Goal: Register for event/course

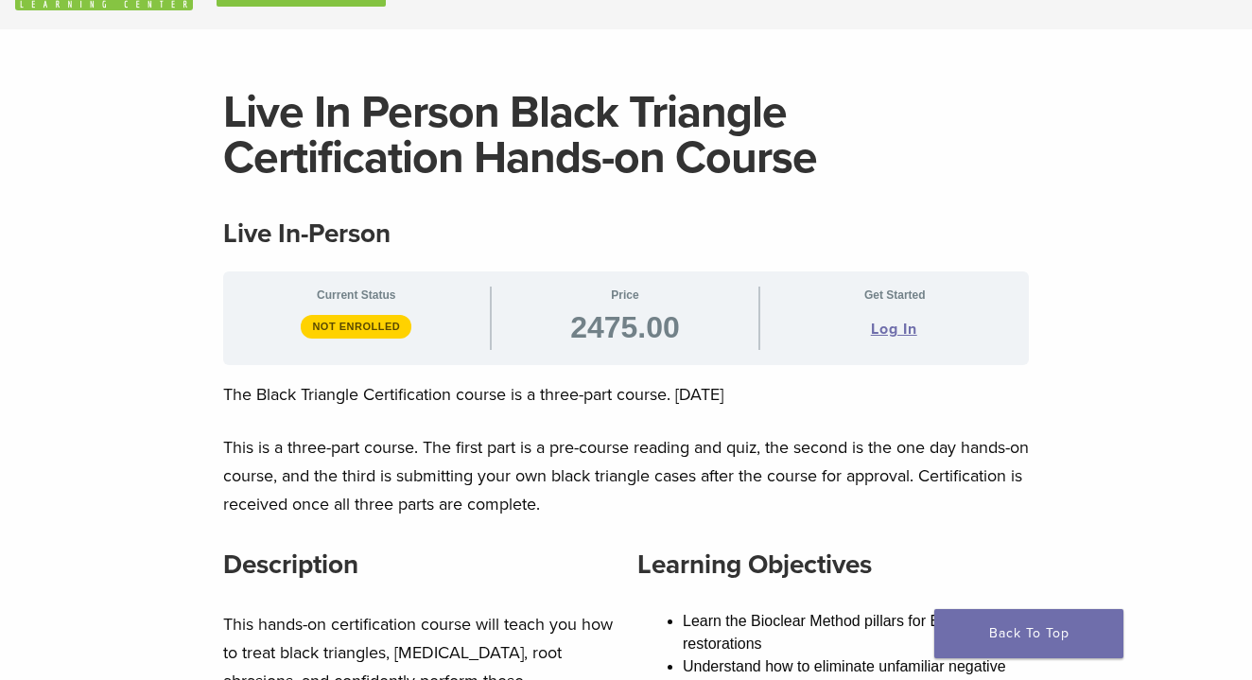
scroll to position [51, 0]
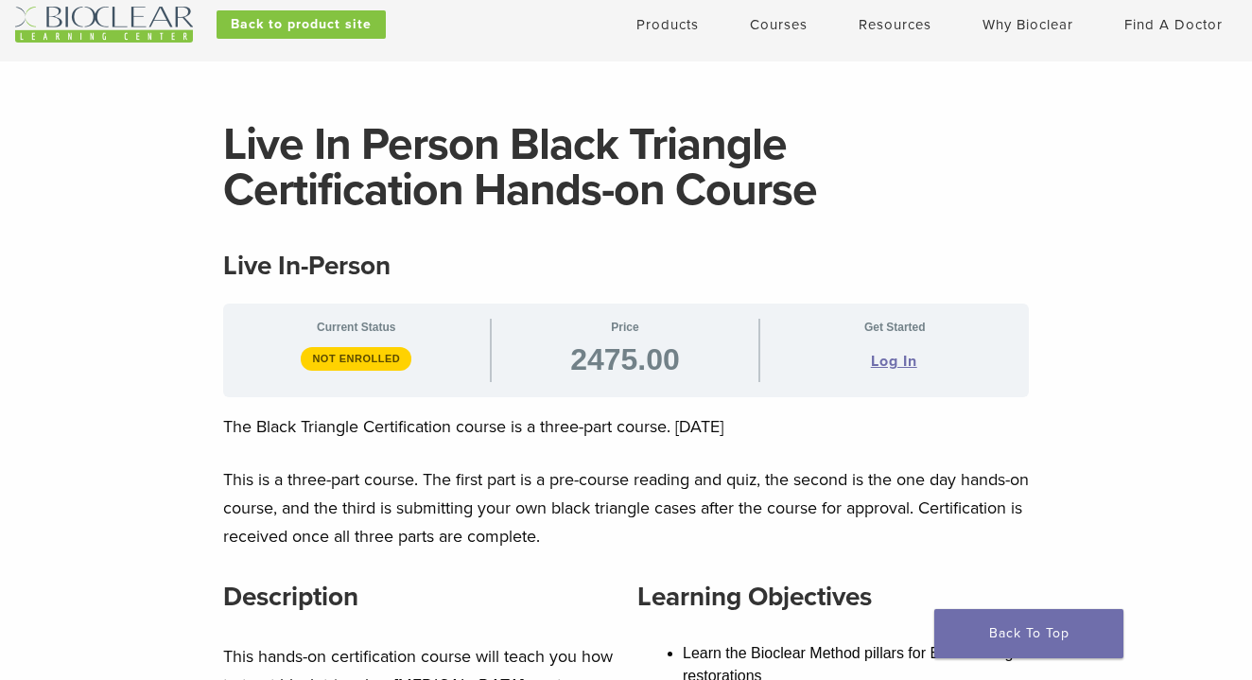
click at [782, 26] on link "Courses" at bounding box center [779, 24] width 58 height 17
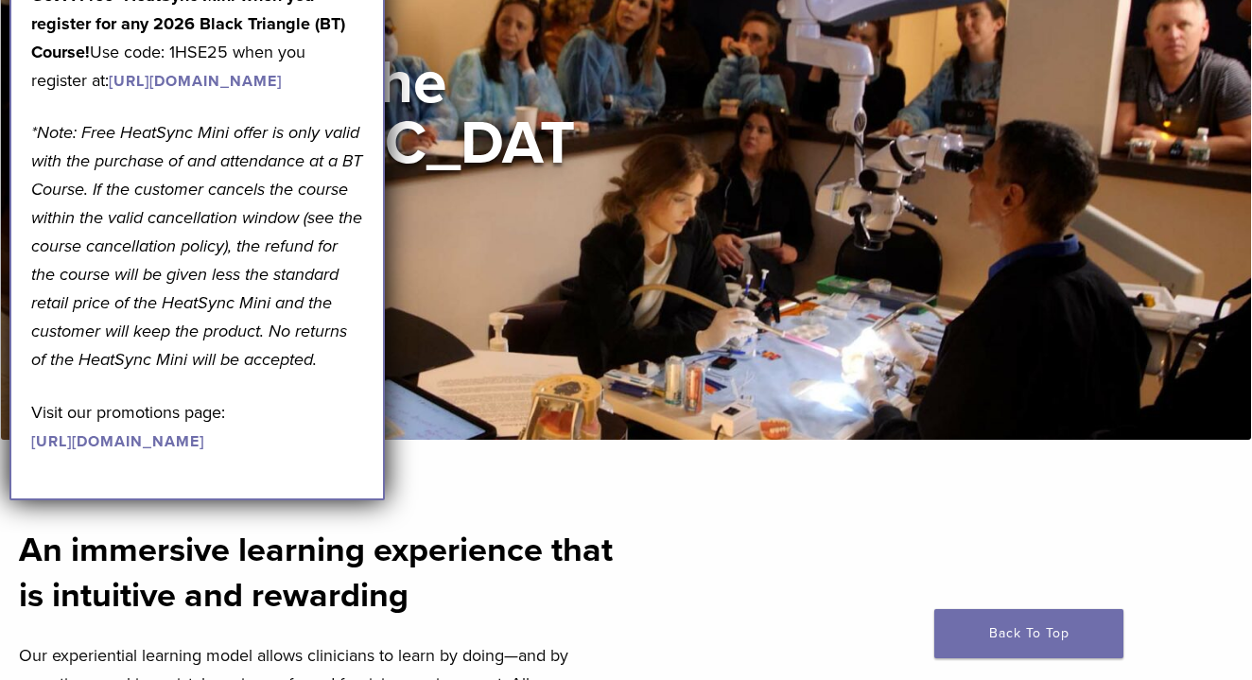
scroll to position [185, 0]
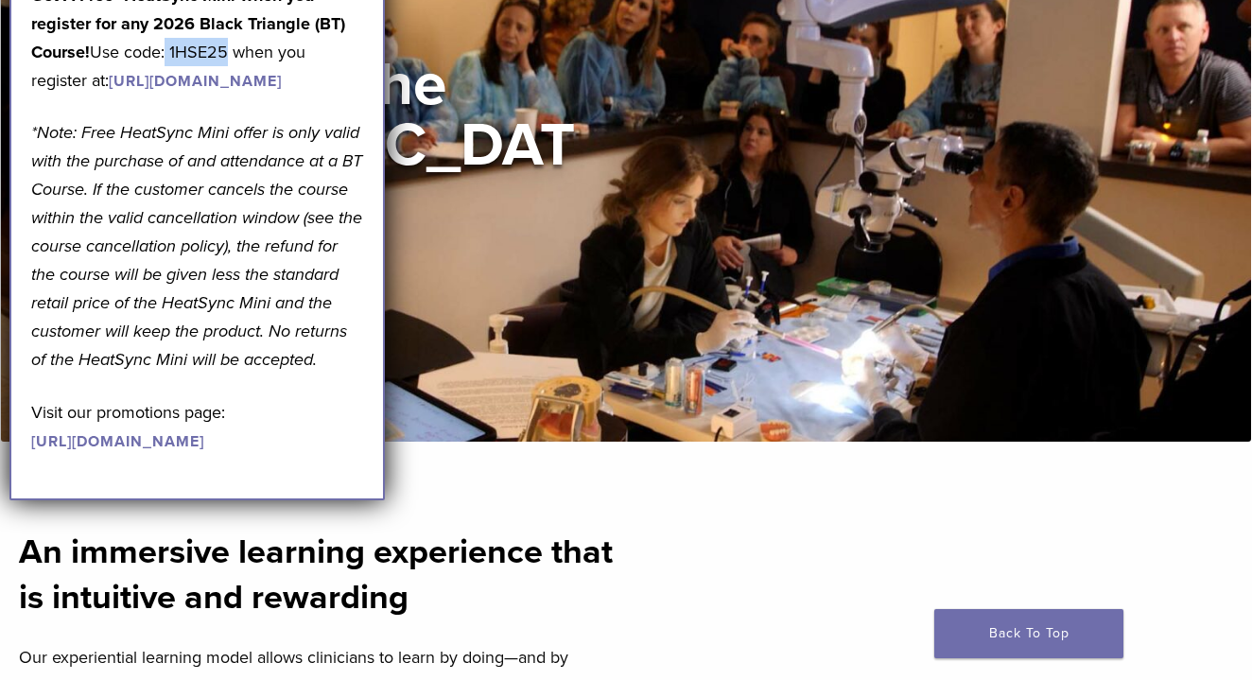
drag, startPoint x: 171, startPoint y: 76, endPoint x: 230, endPoint y: 74, distance: 58.7
click at [230, 74] on p "Get A Free* HeatSync Mini when you register for any 2026 Black Triangle (BT) Co…" at bounding box center [197, 37] width 332 height 113
copy p "1HSE25"
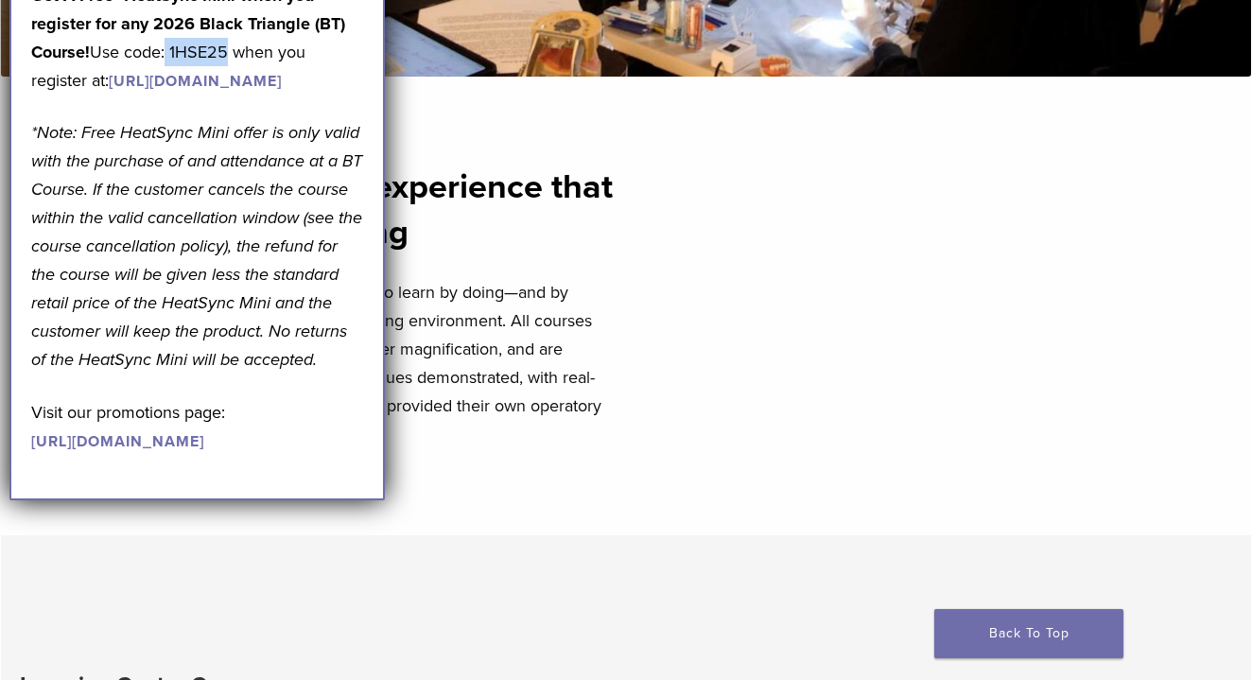
scroll to position [583, 0]
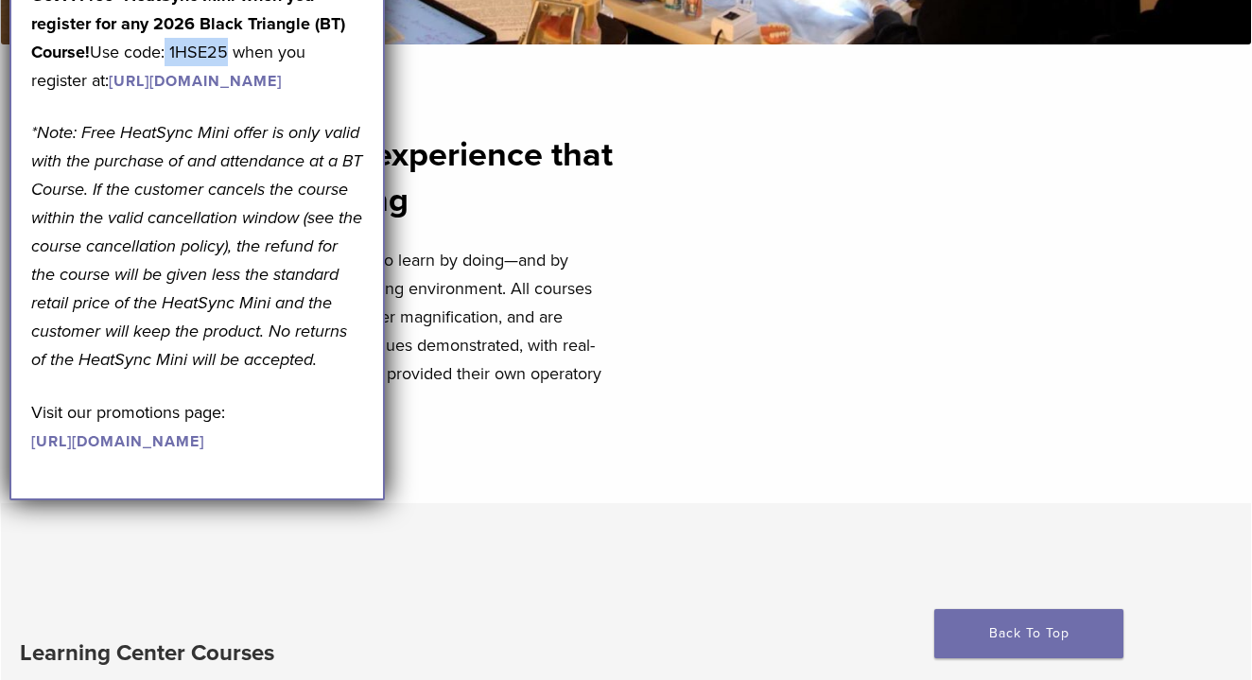
click at [265, 91] on link "[URL][DOMAIN_NAME]" at bounding box center [195, 81] width 173 height 19
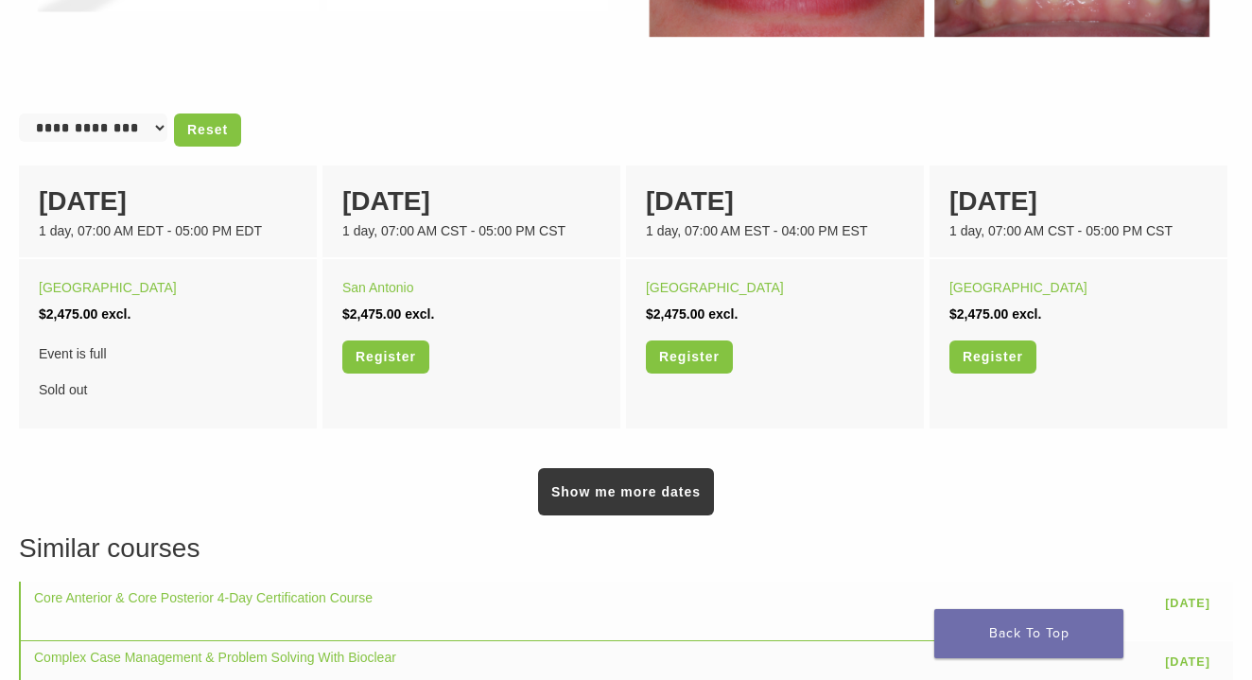
scroll to position [1168, 0]
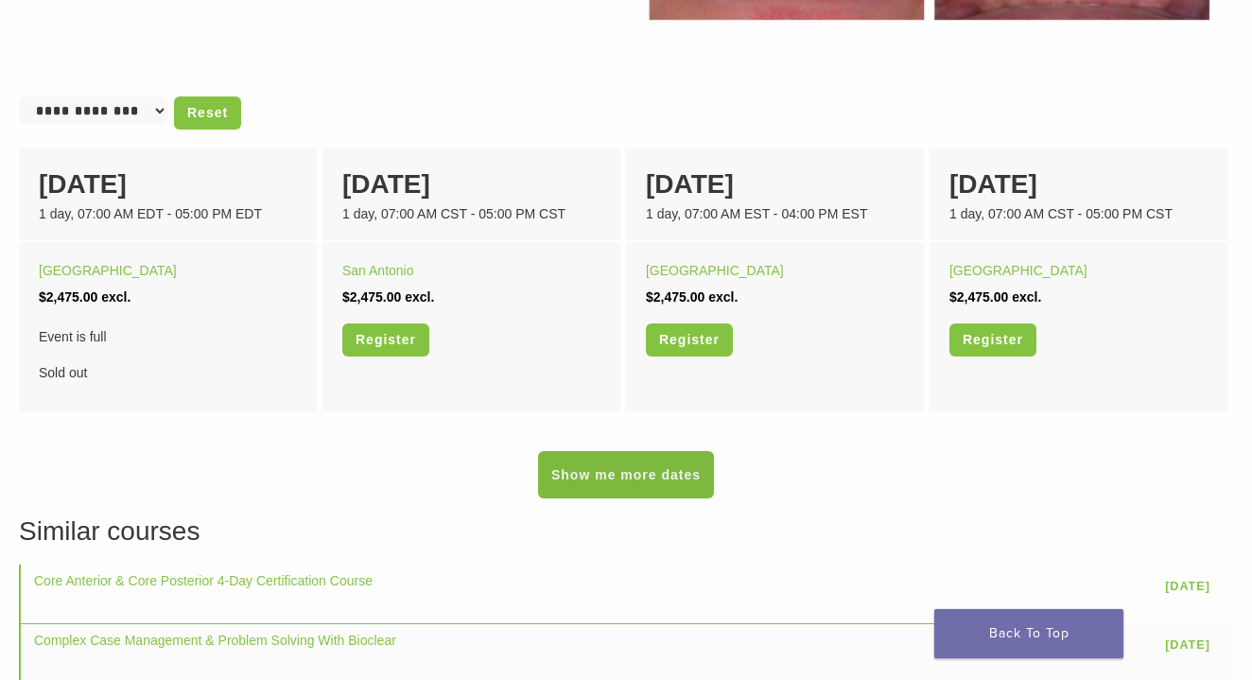
click at [631, 468] on link "Show me more dates" at bounding box center [626, 474] width 176 height 47
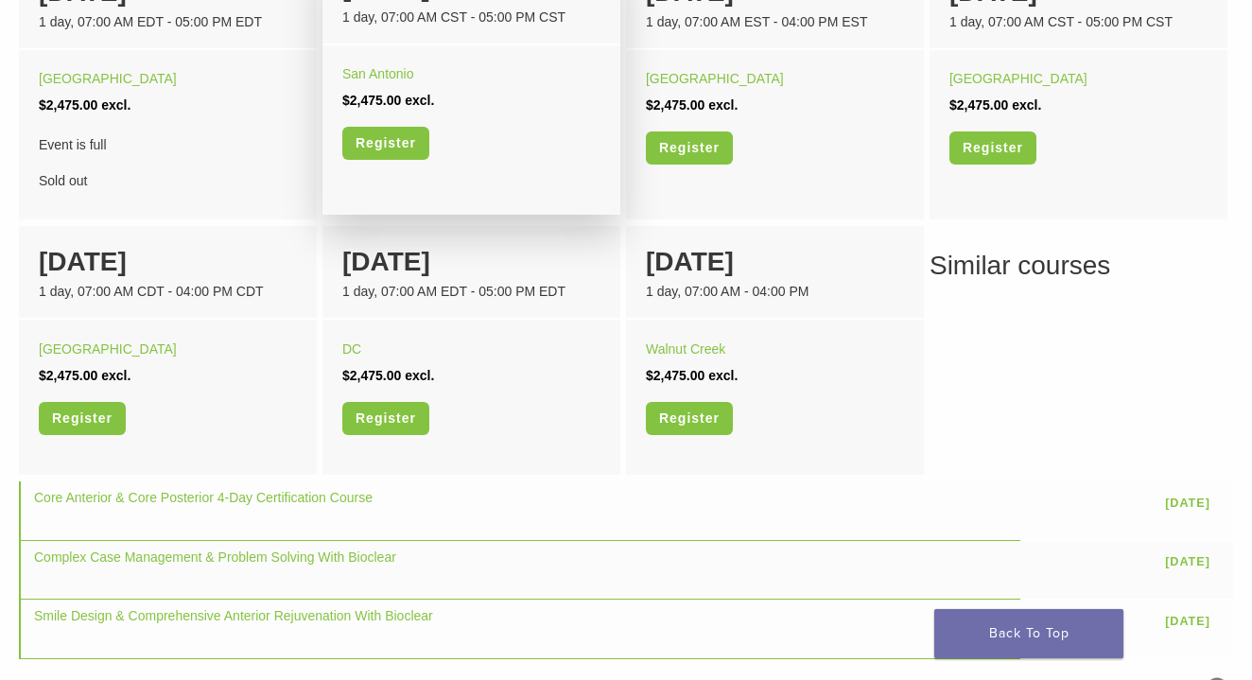
scroll to position [1390, 0]
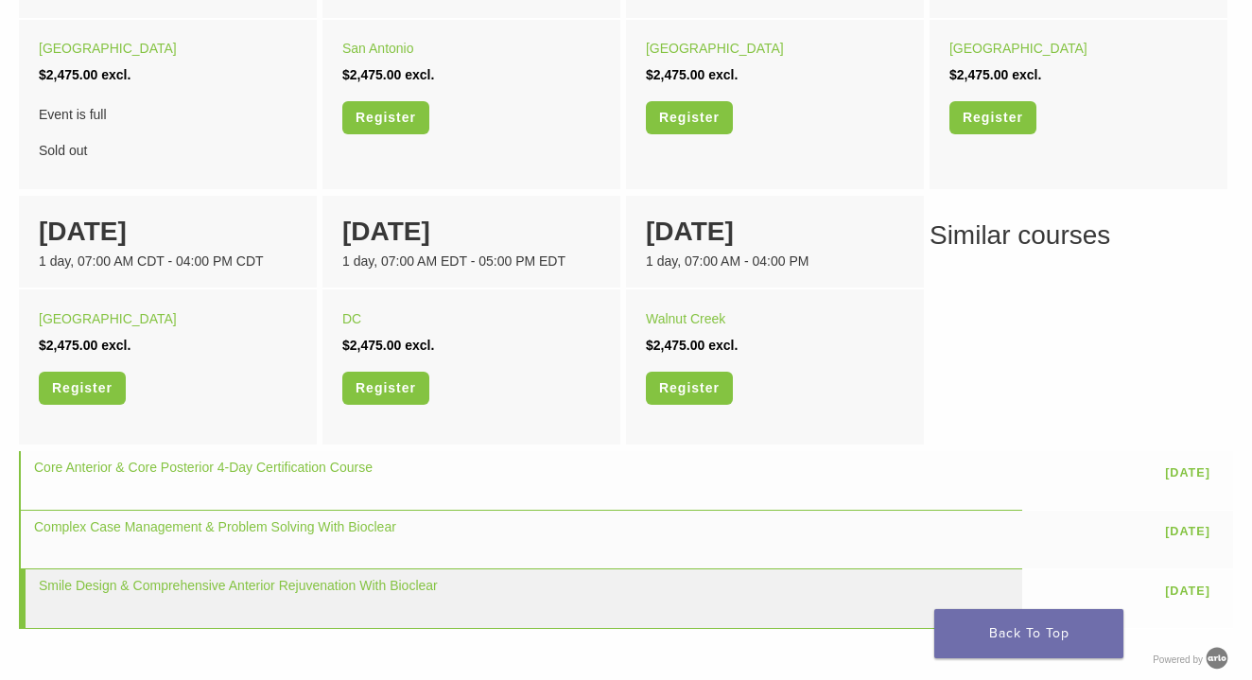
click at [618, 604] on td "Smile Design & Comprehensive Anterior Rejuvenation With Bioclear" at bounding box center [520, 598] width 1003 height 59
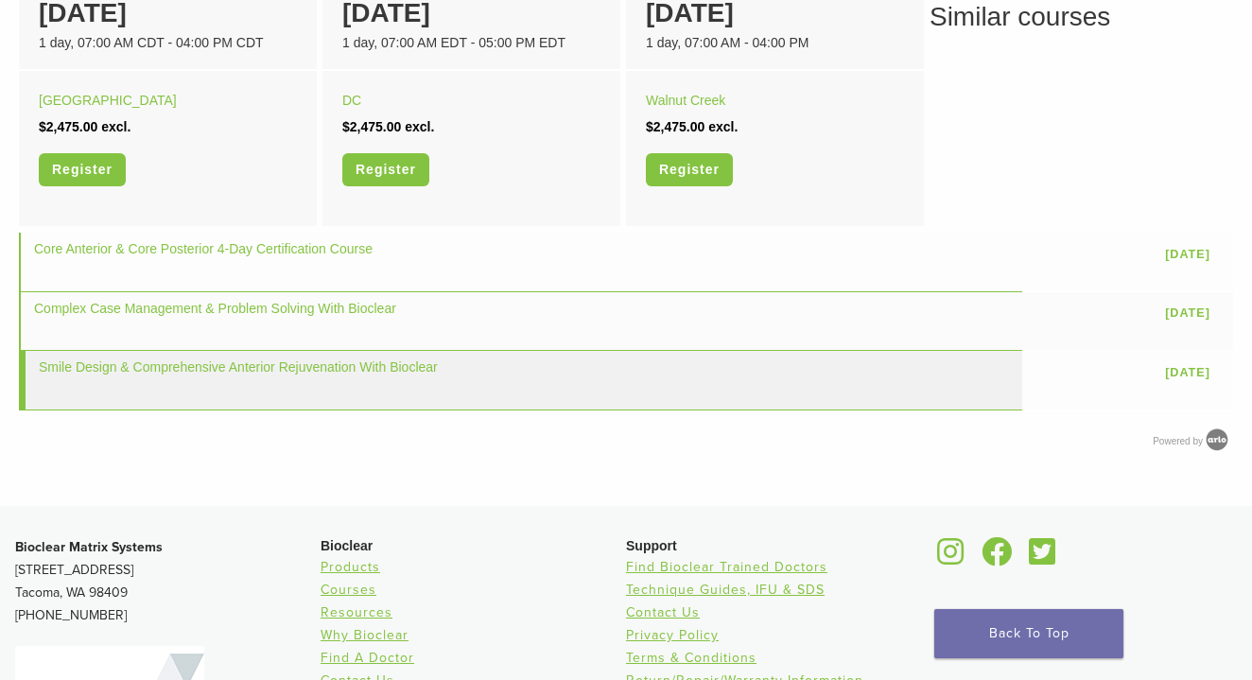
scroll to position [1749, 0]
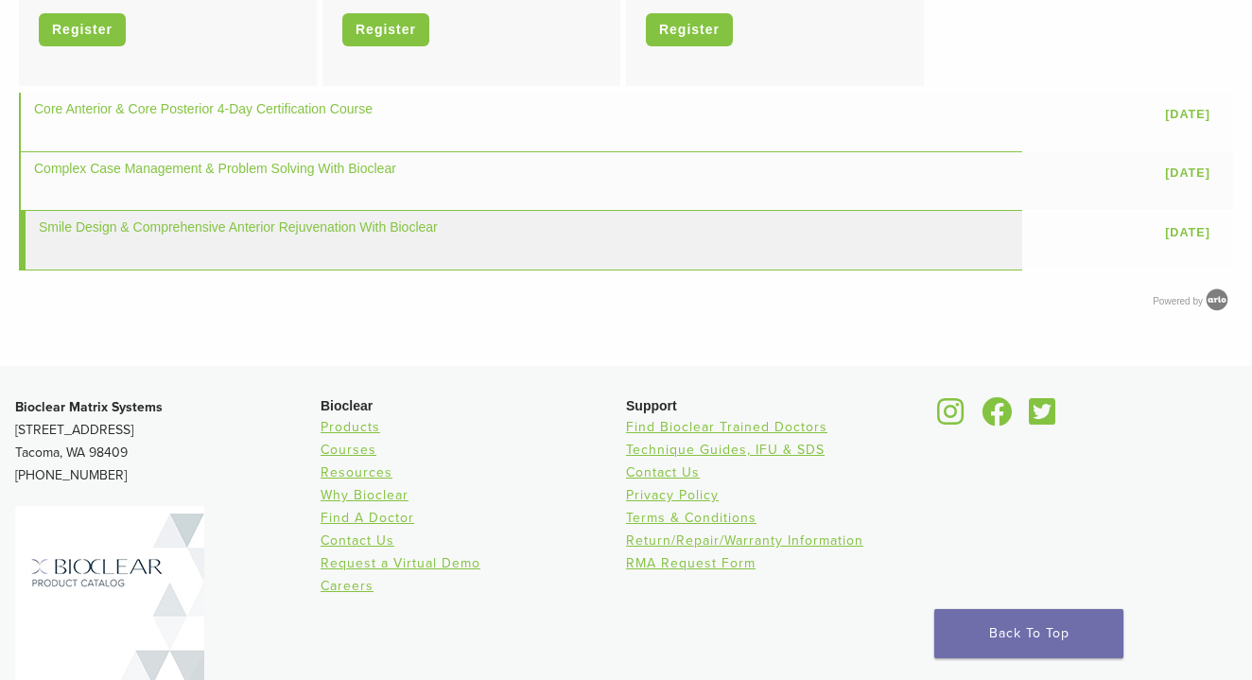
click at [409, 237] on td "Smile Design & Comprehensive Anterior Rejuvenation With Bioclear" at bounding box center [520, 240] width 1003 height 59
click at [385, 219] on link "Smile Design & Comprehensive Anterior Rejuvenation With Bioclear" at bounding box center [238, 226] width 399 height 15
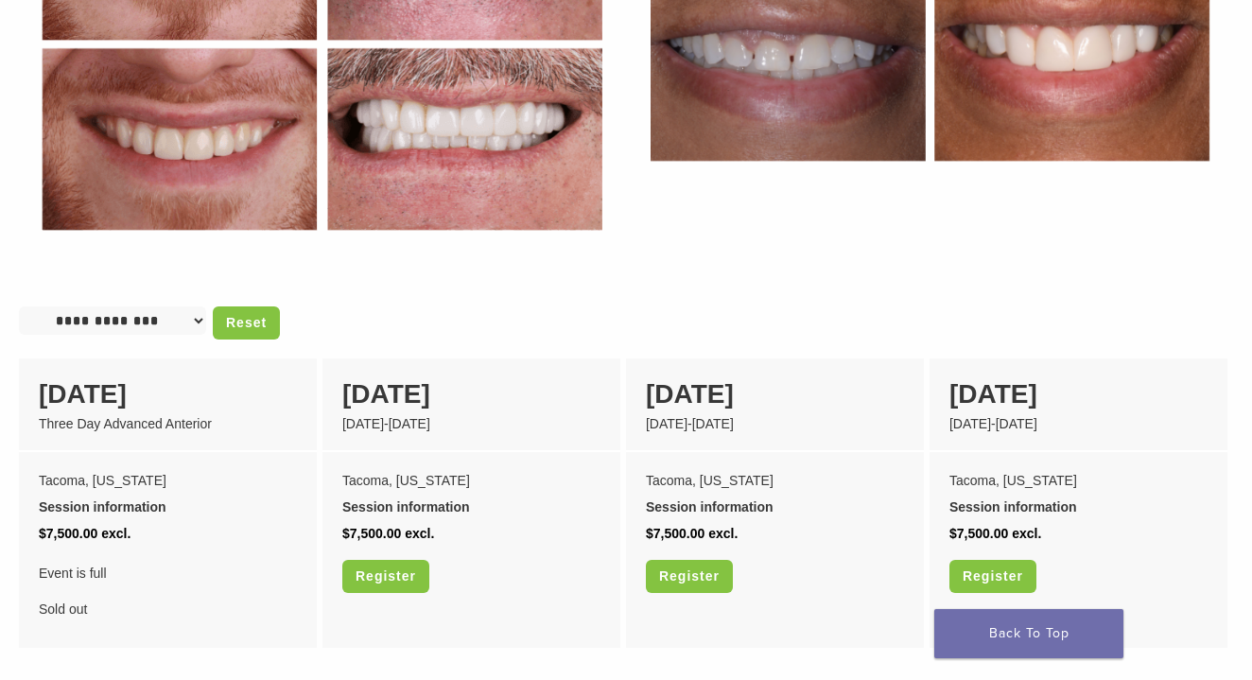
scroll to position [1209, 0]
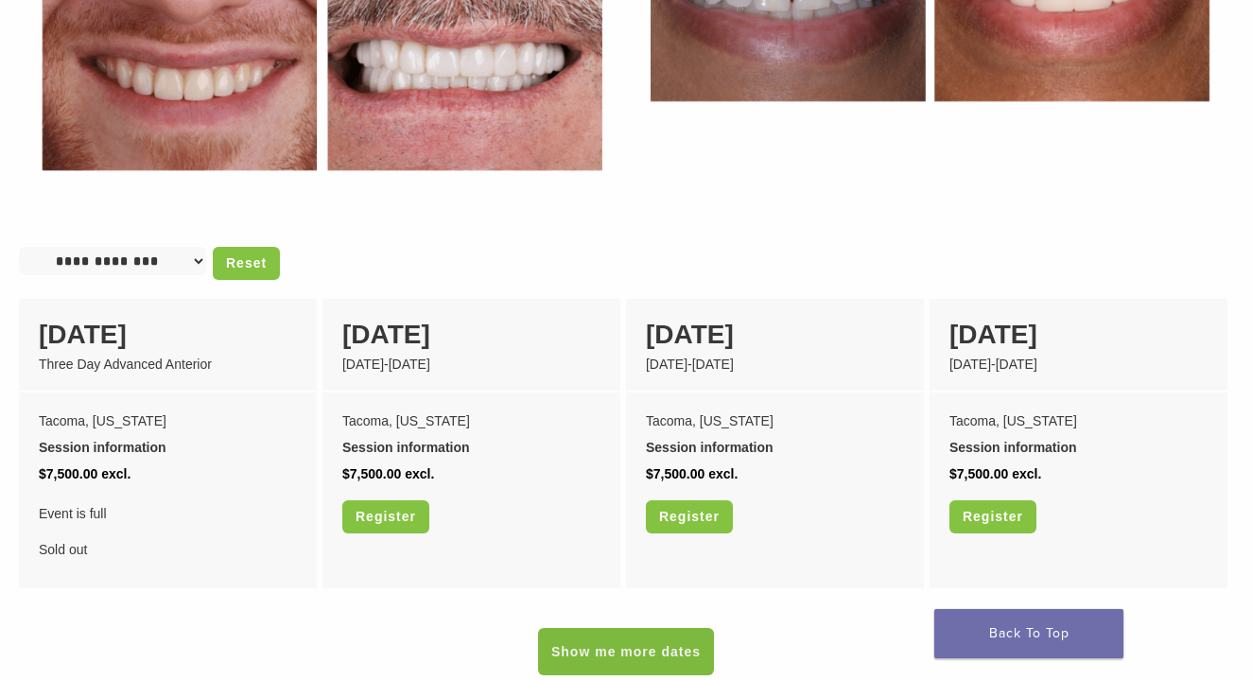
click at [593, 640] on link "Show me more dates" at bounding box center [626, 651] width 176 height 47
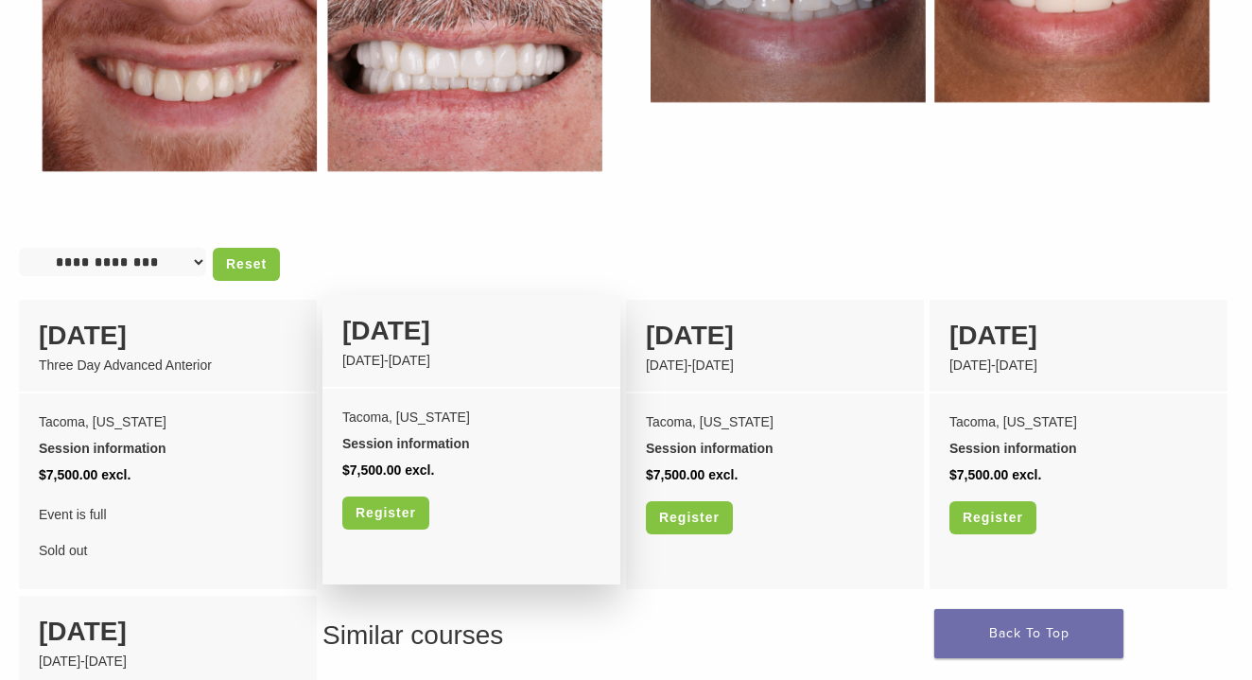
scroll to position [1202, 0]
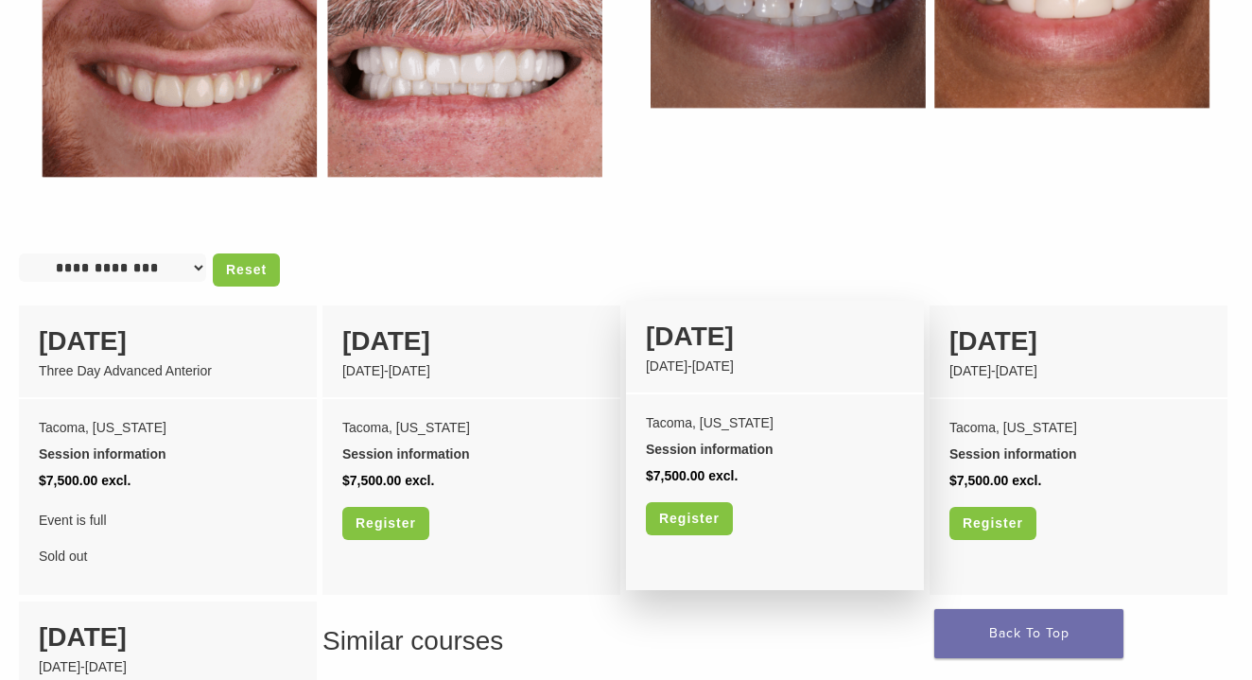
click at [696, 394] on div "Tacoma, Washington Session information Sessions Day One Undersized and Spaced T…" at bounding box center [775, 480] width 298 height 173
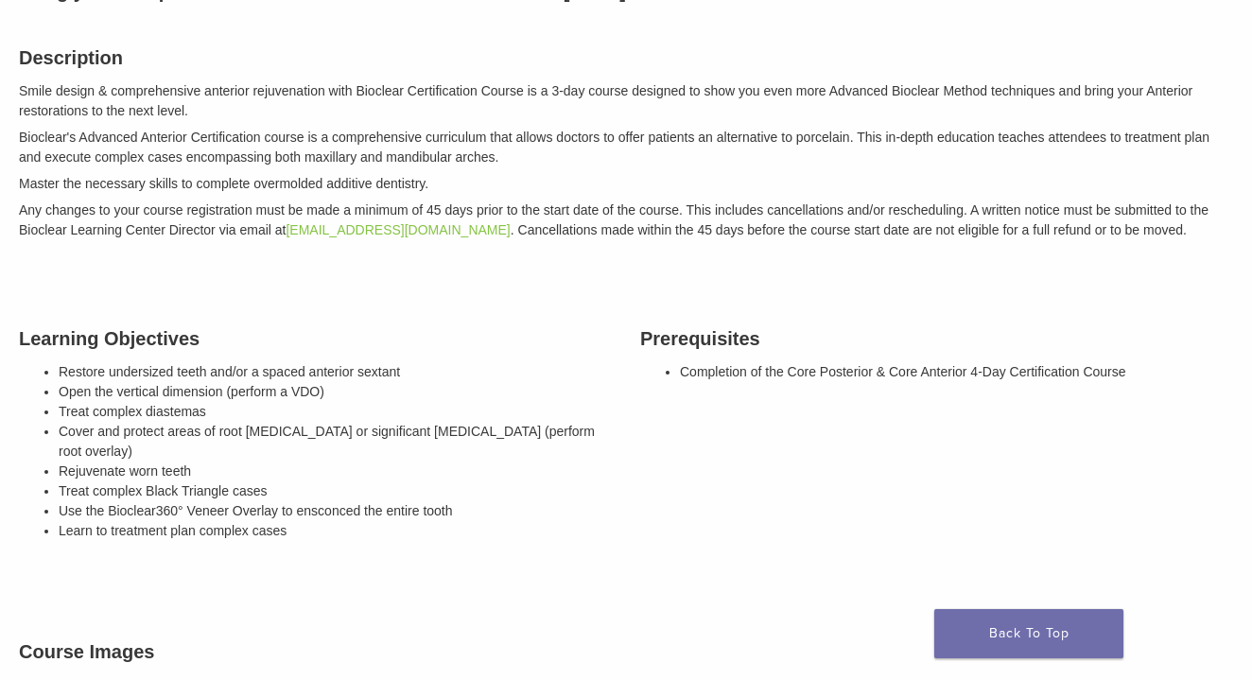
scroll to position [296, 0]
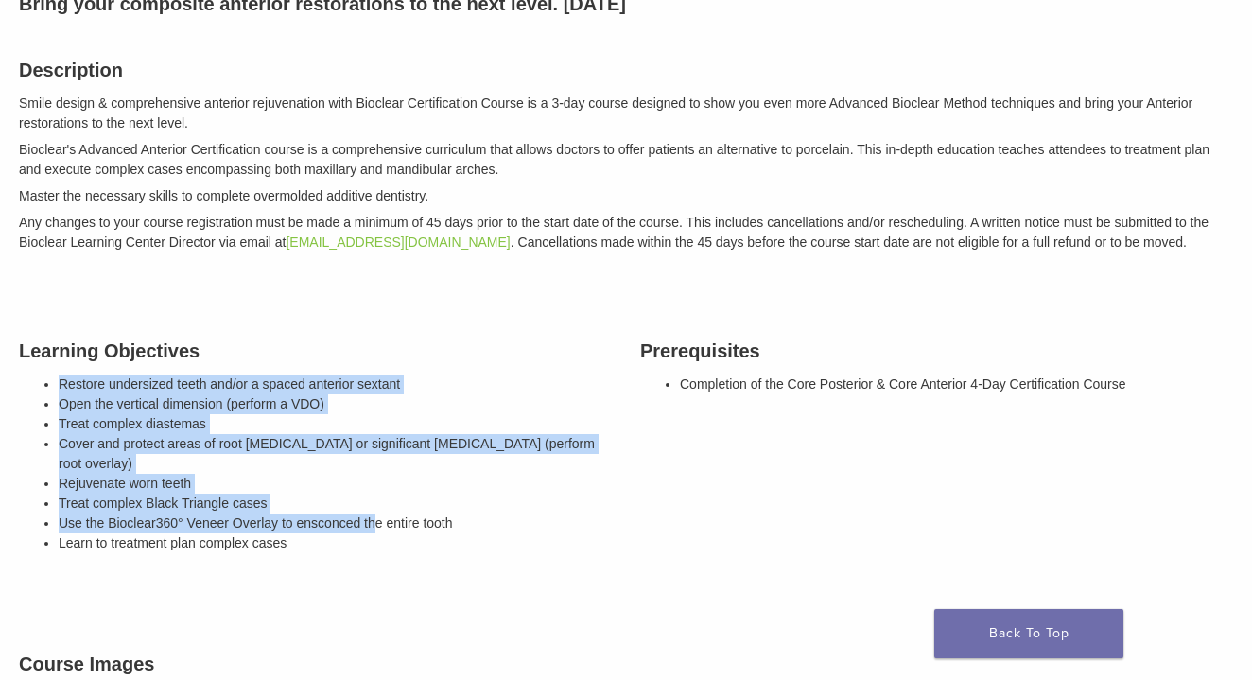
drag, startPoint x: 147, startPoint y: 372, endPoint x: 384, endPoint y: 498, distance: 269.1
click at [384, 498] on div "Learning Objectives Restore undersized teeth and/or a spaced anterior sextant O…" at bounding box center [315, 449] width 621 height 273
click at [384, 515] on span "360° Veneer Overlay to ensconced the entire tooth" at bounding box center [304, 522] width 297 height 15
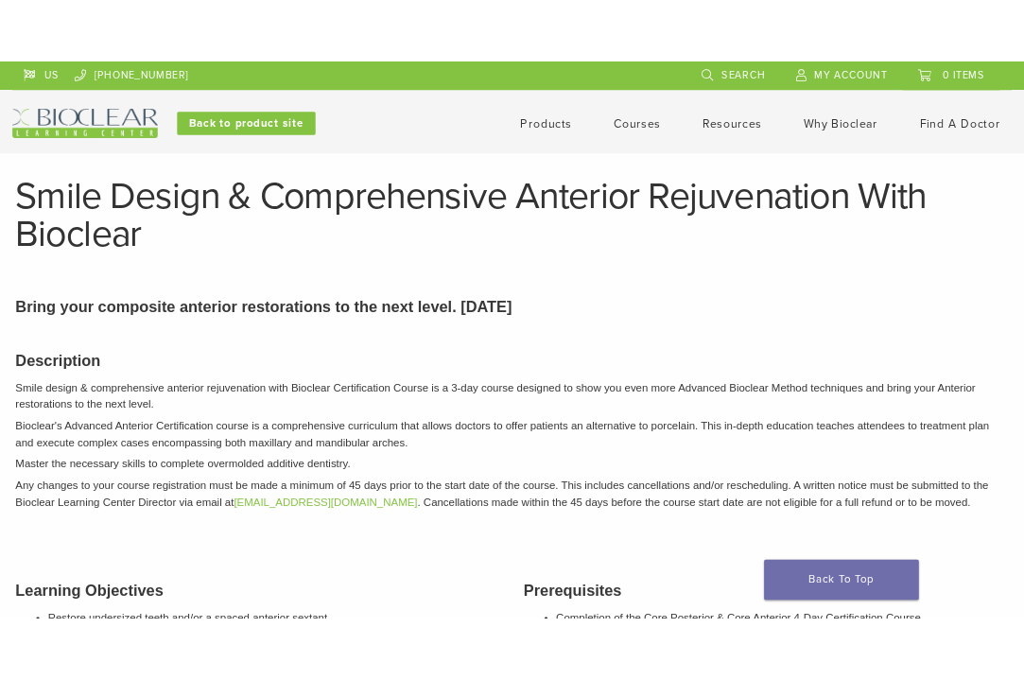
scroll to position [0, 0]
